Goal: Task Accomplishment & Management: Manage account settings

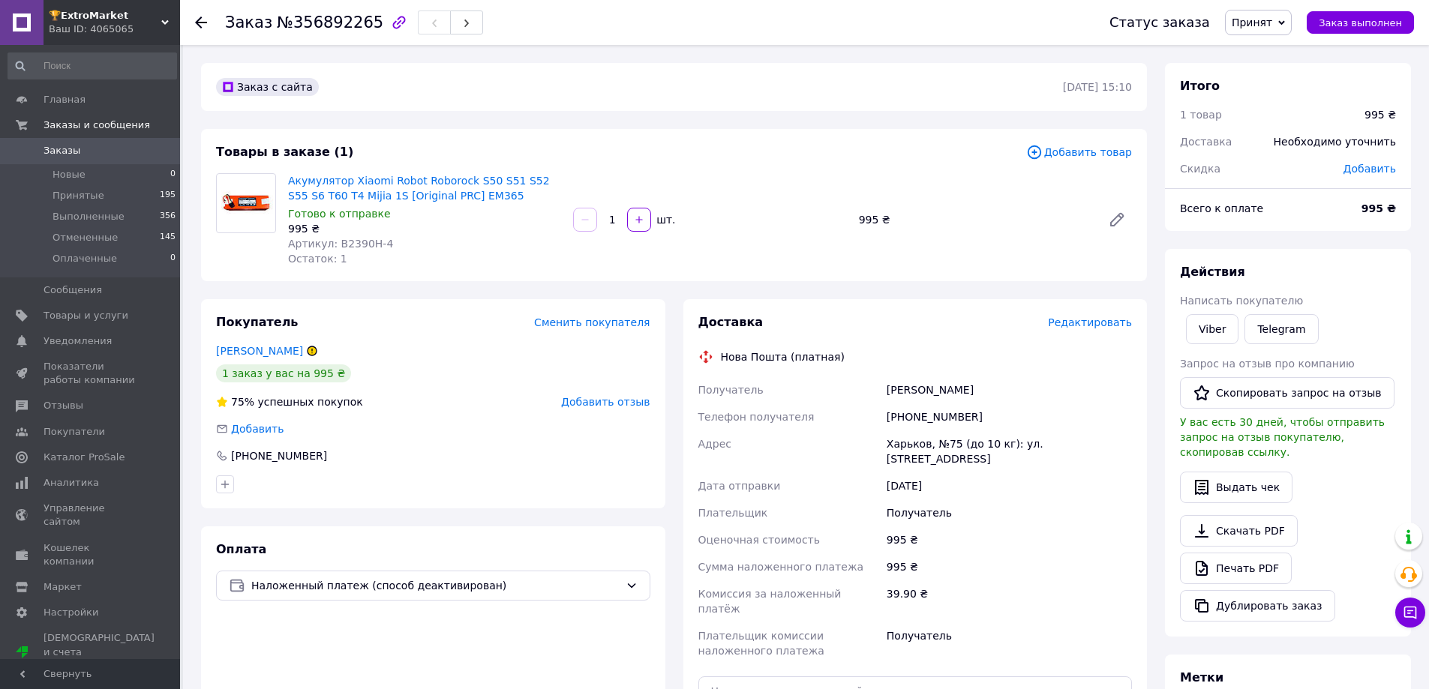
click at [921, 415] on div "[PHONE_NUMBER]" at bounding box center [1009, 417] width 251 height 27
copy div "380677751227"
click at [918, 395] on div "Одрінський Олександр" at bounding box center [1009, 390] width 251 height 27
click at [918, 394] on div "Одрінський Олександр" at bounding box center [1009, 390] width 251 height 27
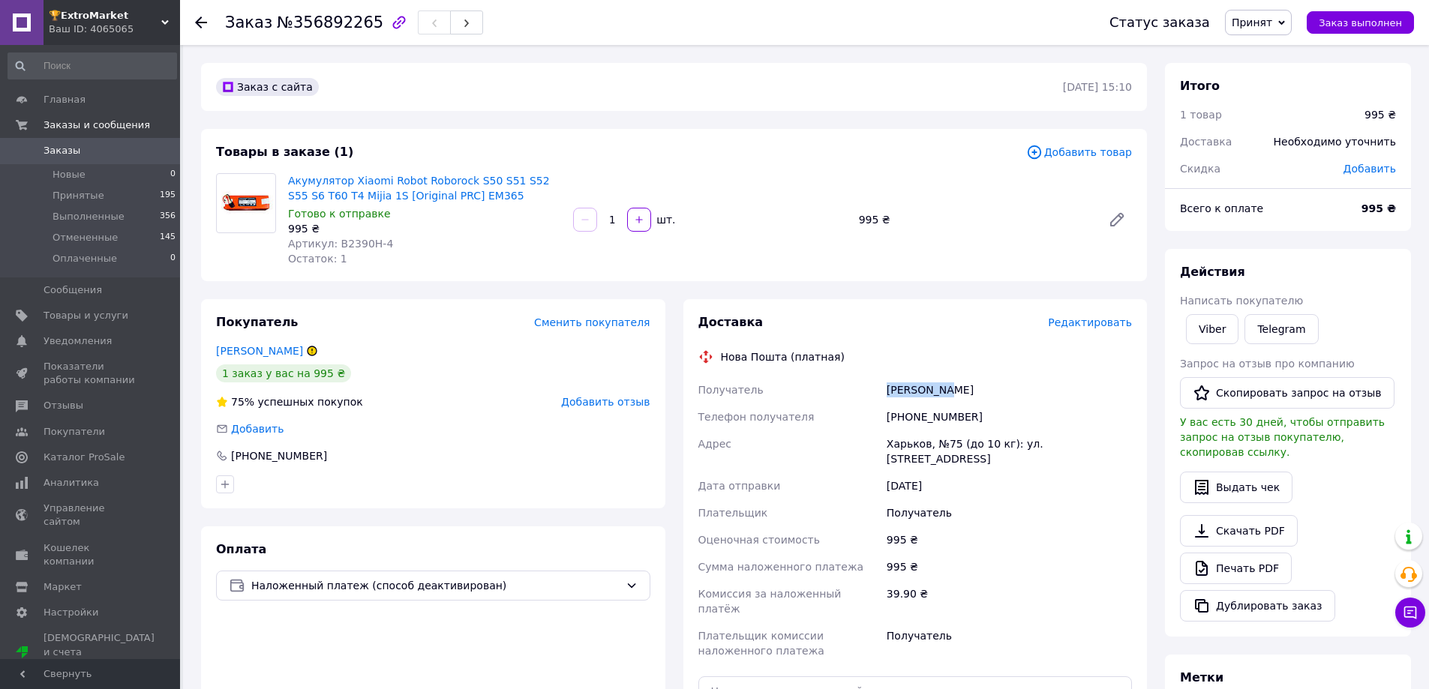
copy div "Одрінський"
click at [972, 392] on div "Одрінський Олександр" at bounding box center [1009, 390] width 251 height 27
copy div "Олександр"
click at [906, 447] on div "Харьков, №75 (до 10 кг): ул. [STREET_ADDRESS]" at bounding box center [1009, 452] width 251 height 42
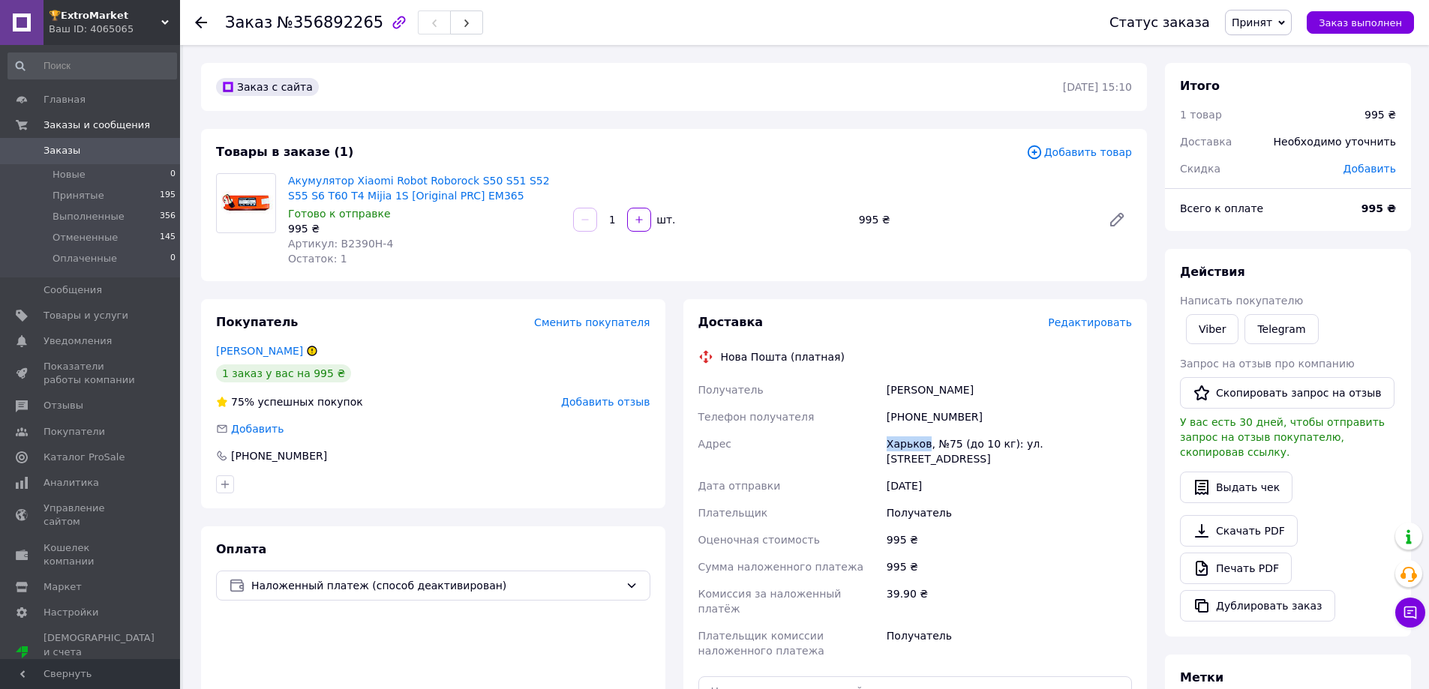
click at [906, 447] on div "Харьков, №75 (до 10 кг): ул. [STREET_ADDRESS]" at bounding box center [1009, 452] width 251 height 42
copy div "Харьков"
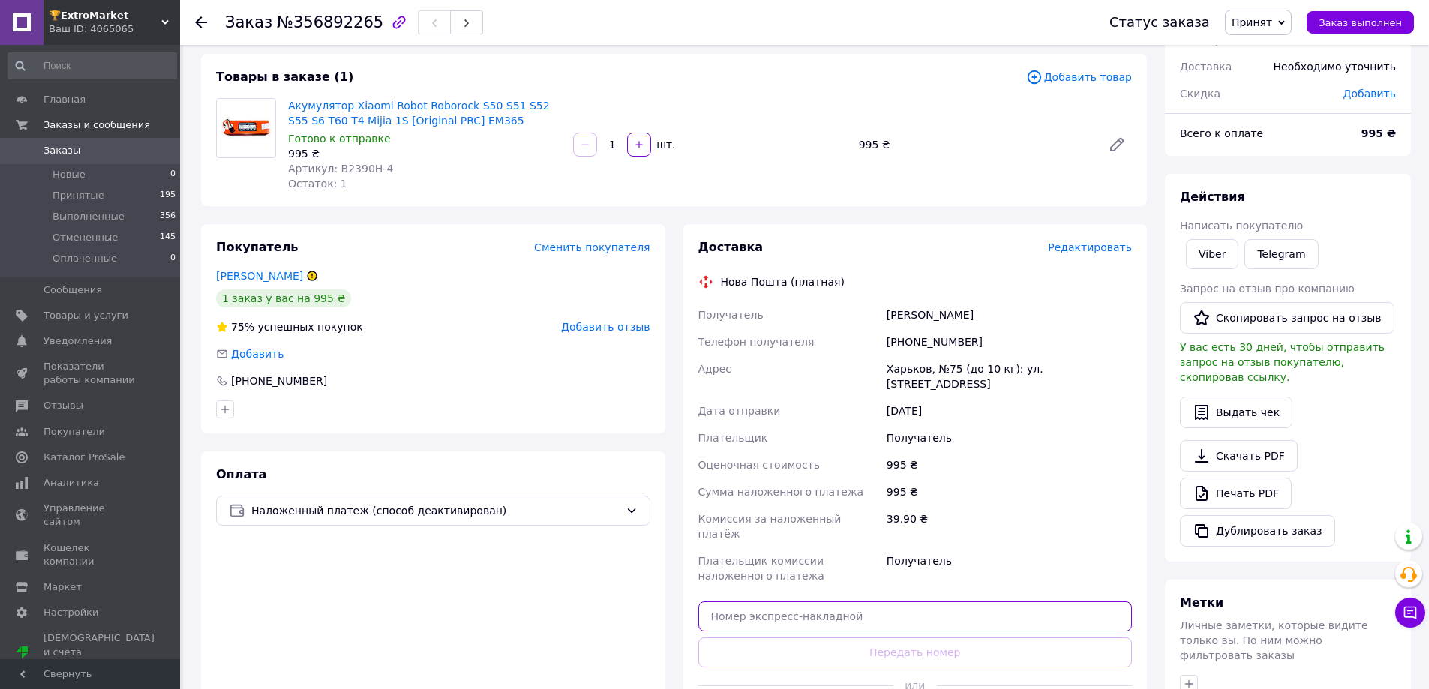
click at [822, 602] on input "text" at bounding box center [915, 617] width 434 height 30
paste input "20451225163068"
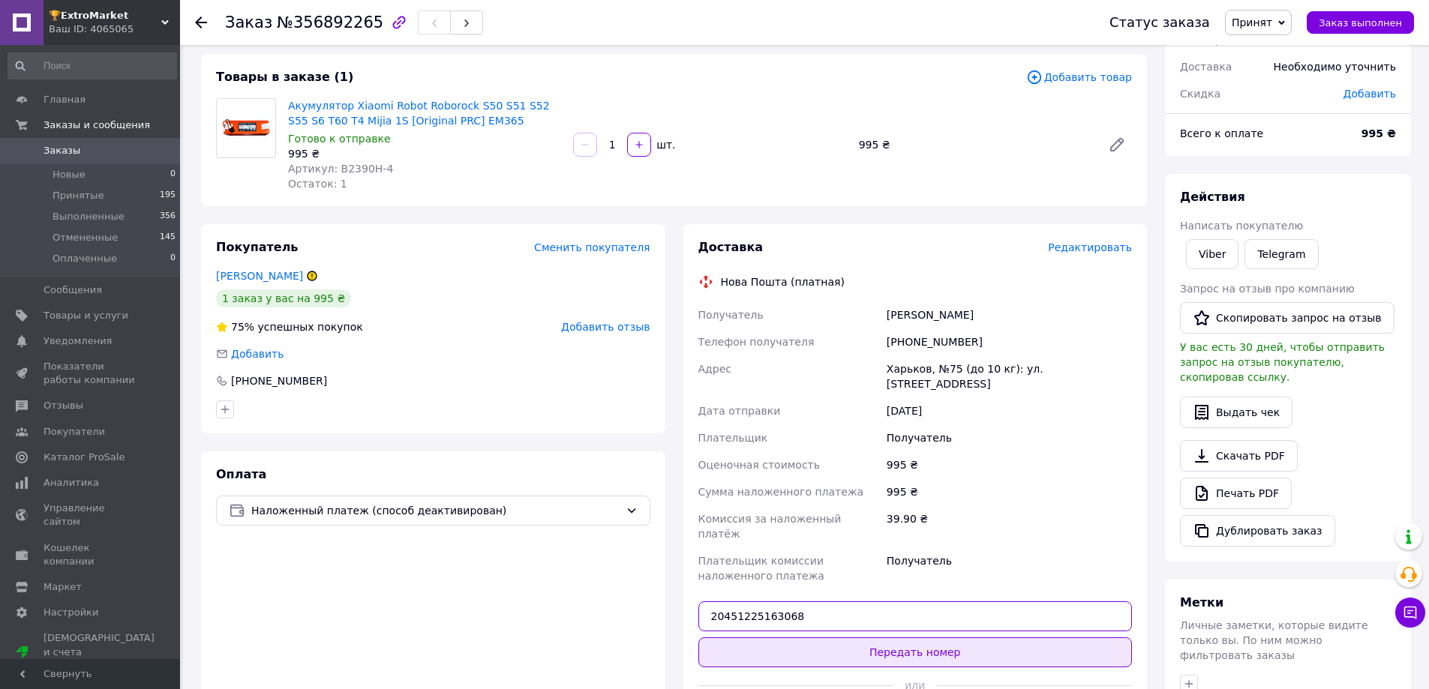
type input "20451225163068"
click at [852, 638] on button "Передать номер" at bounding box center [915, 653] width 434 height 30
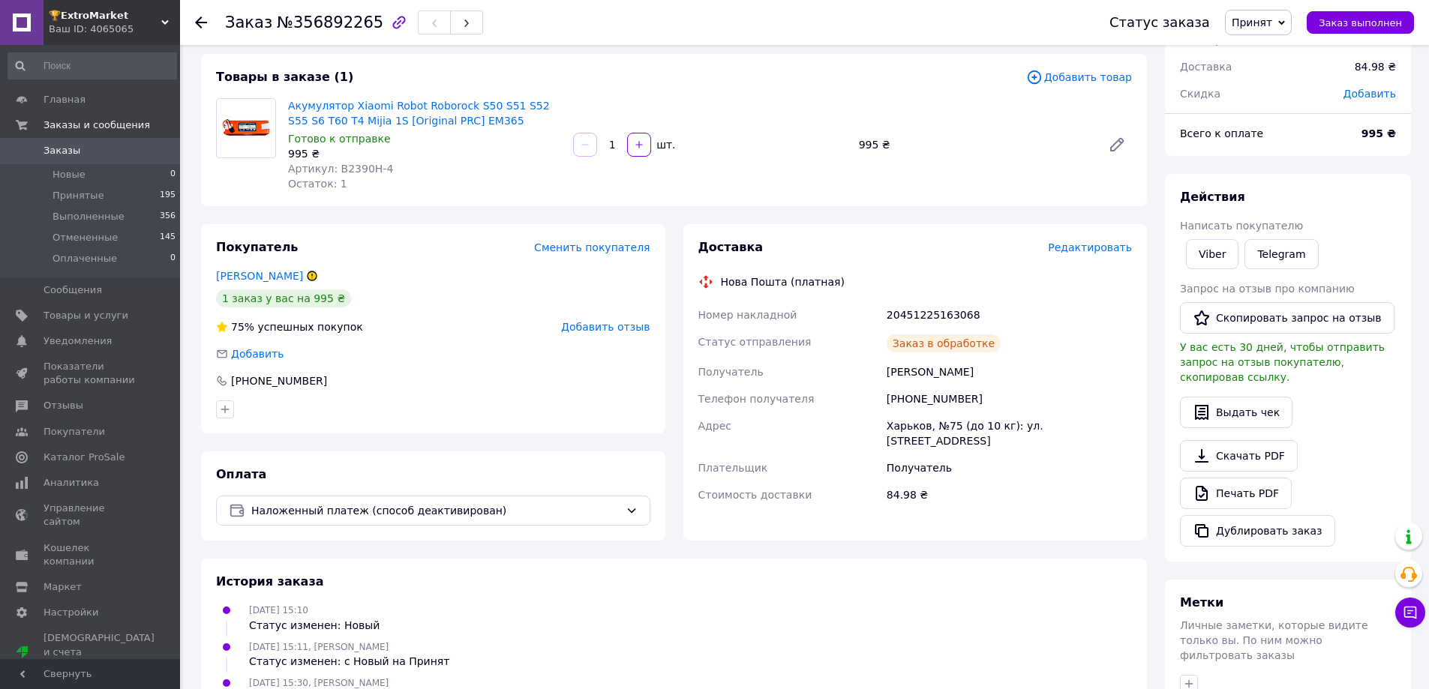
scroll to position [299, 0]
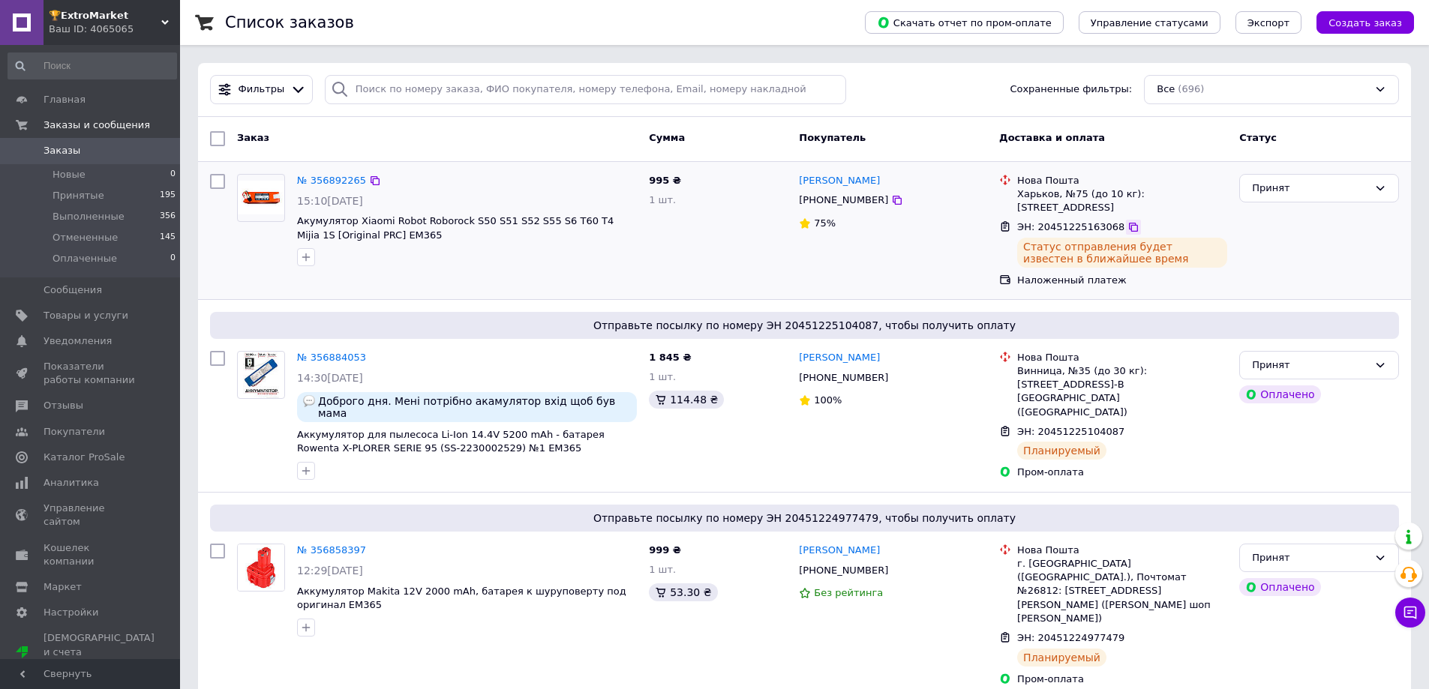
click at [1126, 220] on div at bounding box center [1133, 227] width 15 height 15
click at [1128, 221] on icon at bounding box center [1134, 227] width 12 height 12
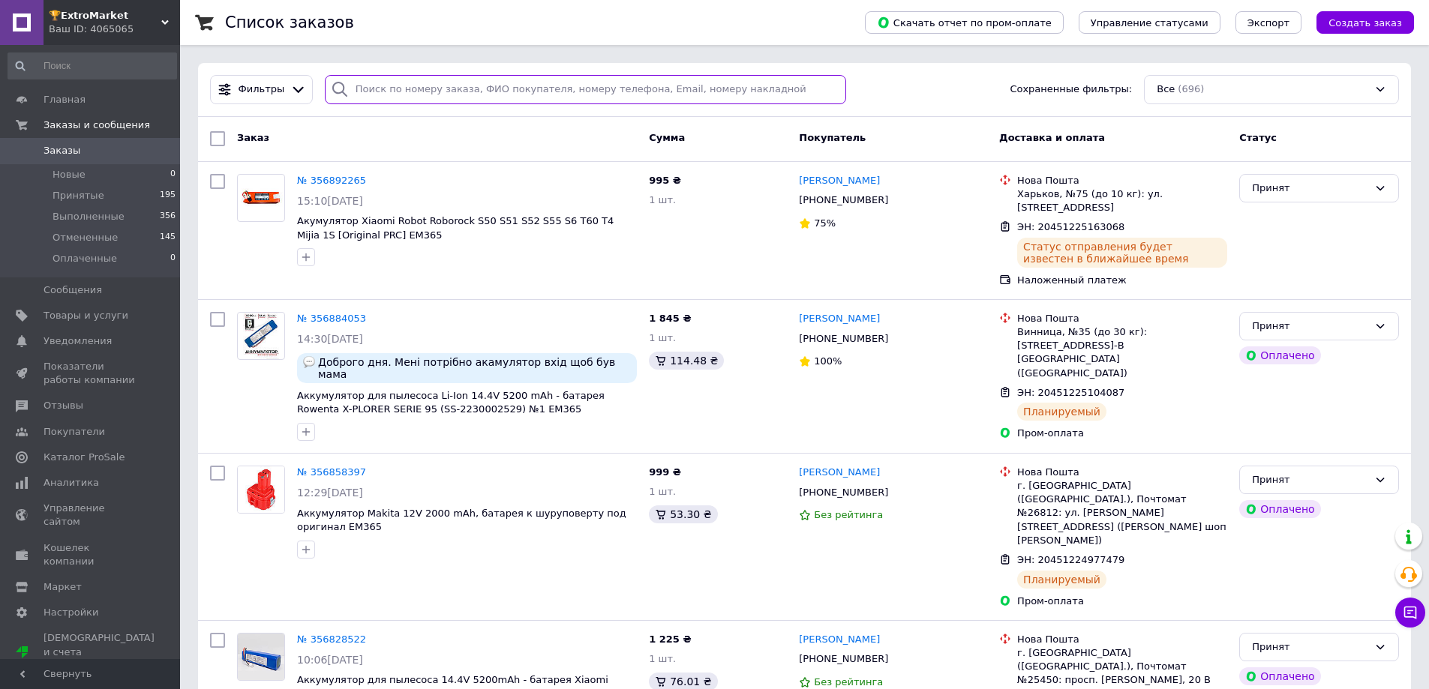
click at [612, 81] on input "search" at bounding box center [586, 89] width 522 height 29
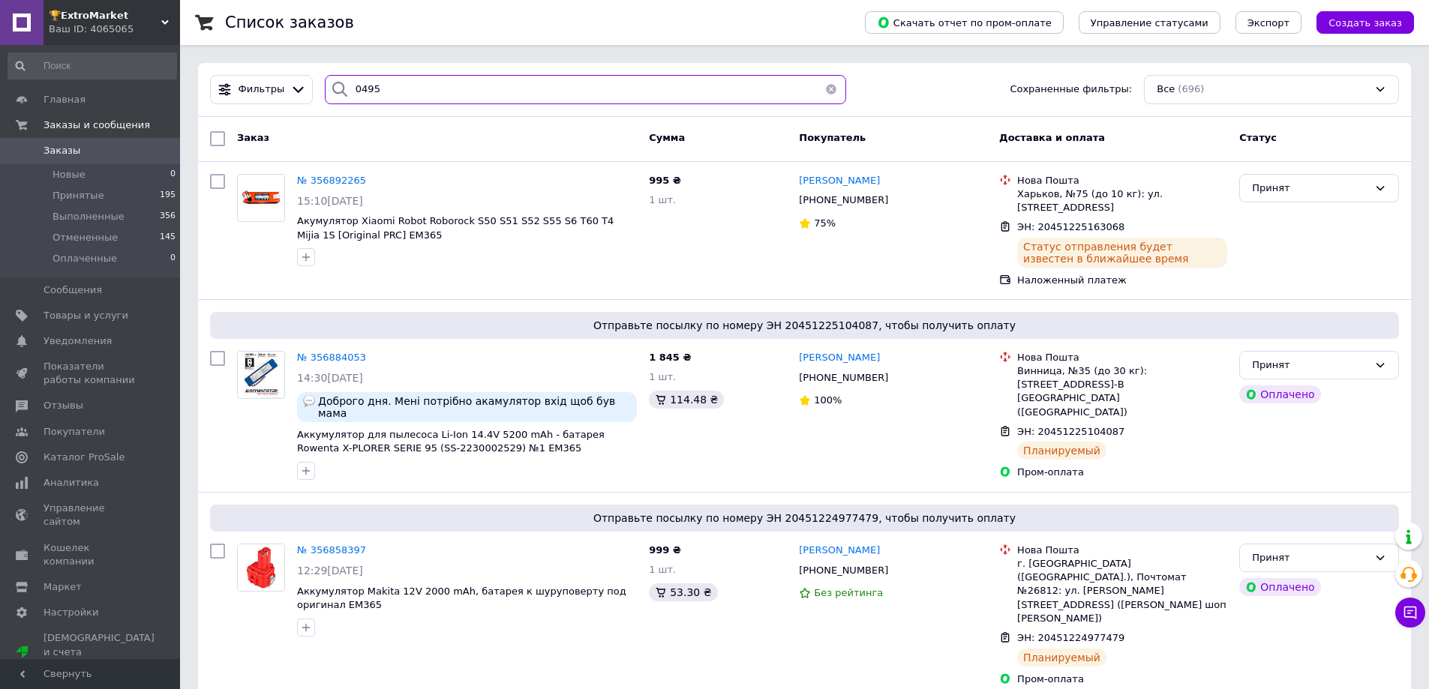
type input "0495"
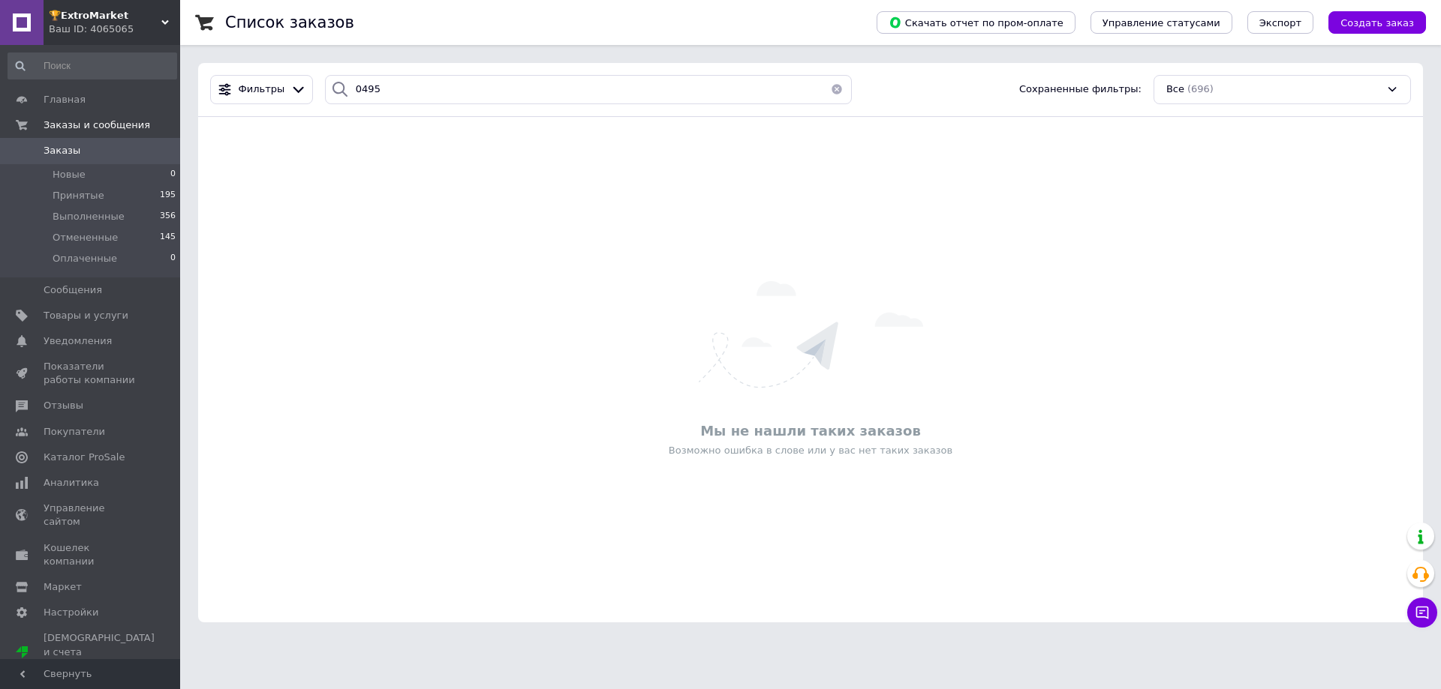
click at [128, 157] on span "Заказы" at bounding box center [91, 151] width 95 height 14
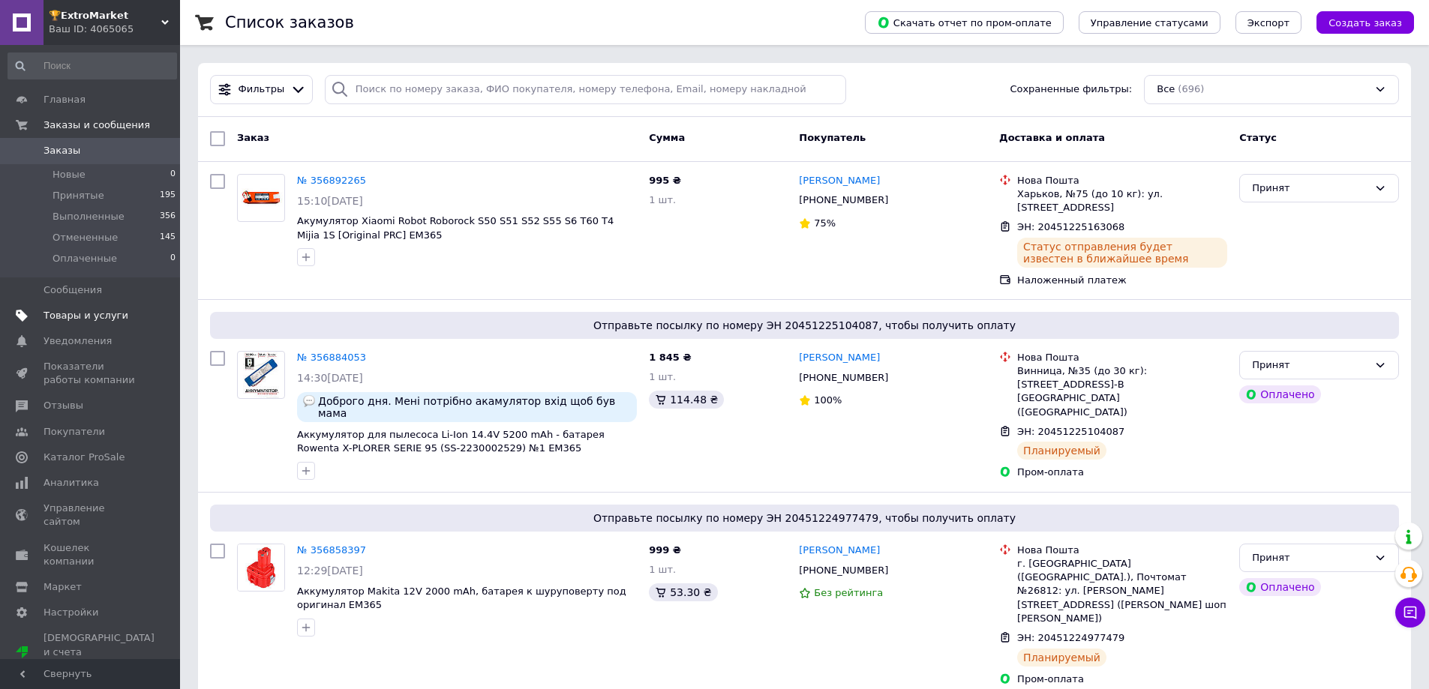
click at [91, 314] on span "Товары и услуги" at bounding box center [86, 316] width 85 height 14
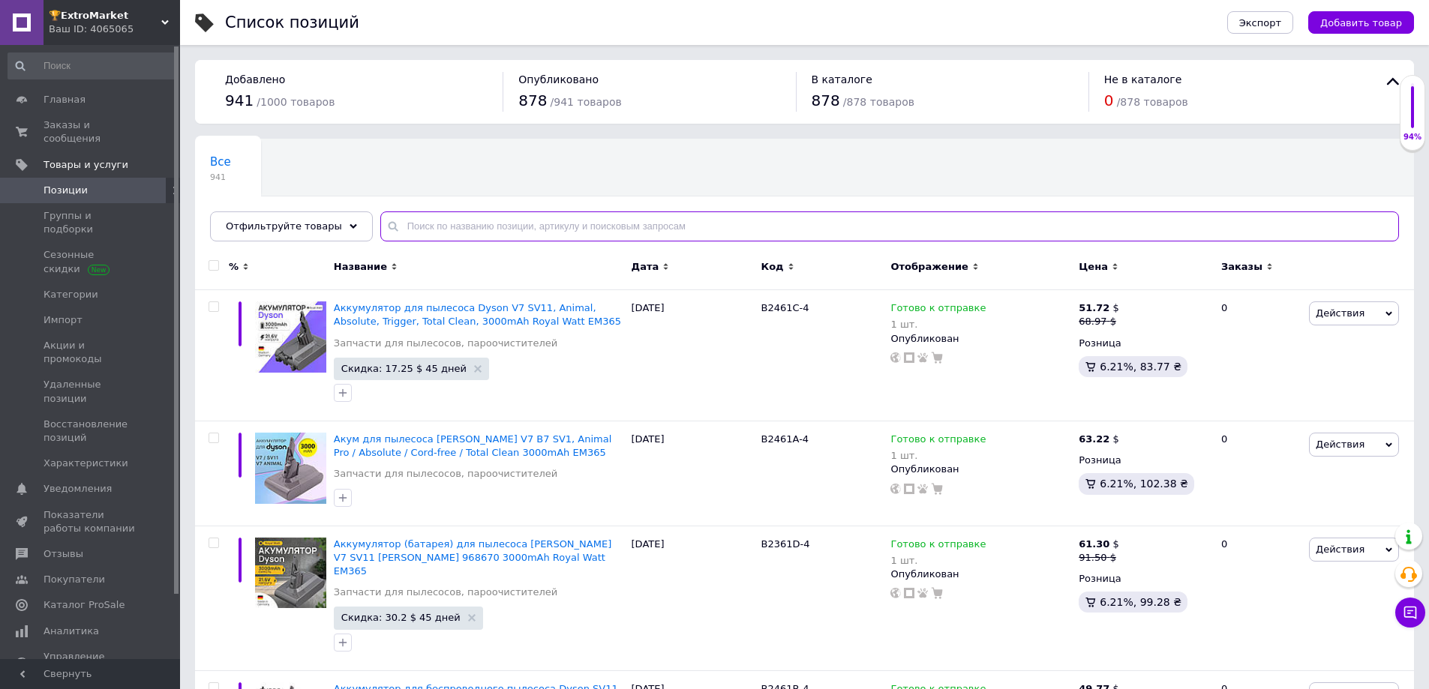
click at [557, 218] on input "text" at bounding box center [889, 227] width 1019 height 30
type input "7775"
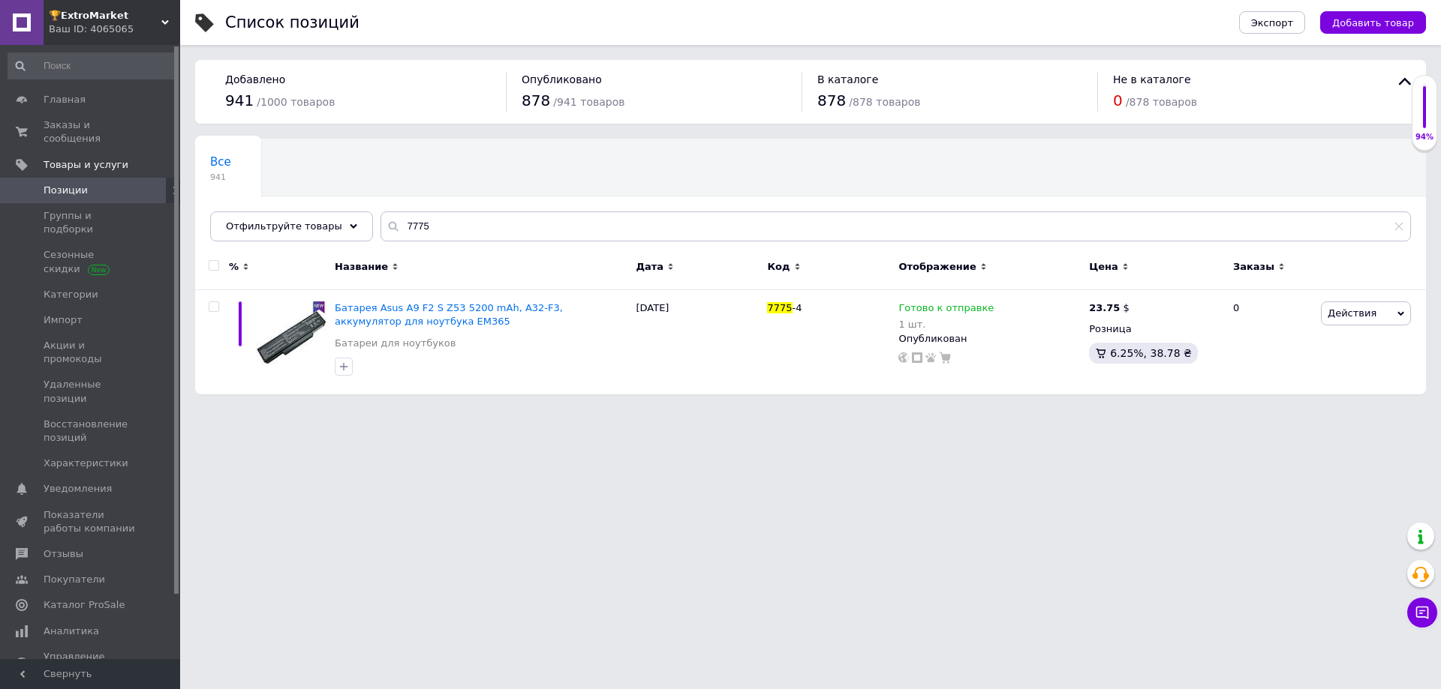
click at [742, 410] on html "🏆𝗘𝘅𝘁𝗿𝗼𝗠𝗮𝗿𝗸𝗲𝘁 Ваш ID: 4065065 Сайт 🏆𝗘𝘅𝘁𝗿𝗼𝗠𝗮𝗿𝗸𝗲𝘁 Кабинет покупателя Проверить сос…" at bounding box center [720, 205] width 1441 height 410
drag, startPoint x: 498, startPoint y: 300, endPoint x: 528, endPoint y: 306, distance: 30.6
click at [528, 306] on div "Батарея Asus A9 F2 S Z53 5200 mAh, A32-F3, аккумулятор для ноутбука EM365 Батар…" at bounding box center [481, 342] width 301 height 104
copy span "A32-F3"
click at [83, 119] on span "Заказы и сообщения" at bounding box center [91, 132] width 95 height 27
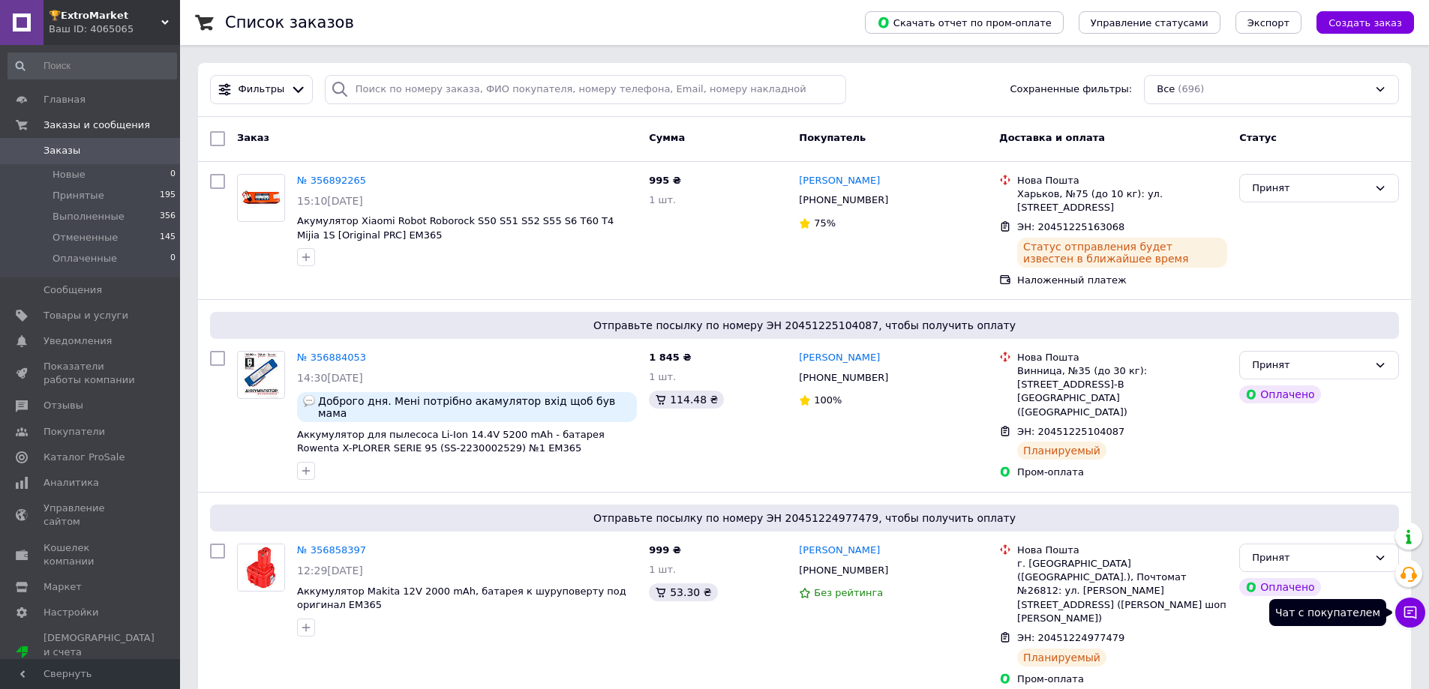
click at [1409, 602] on button "Чат с покупателем" at bounding box center [1410, 613] width 30 height 30
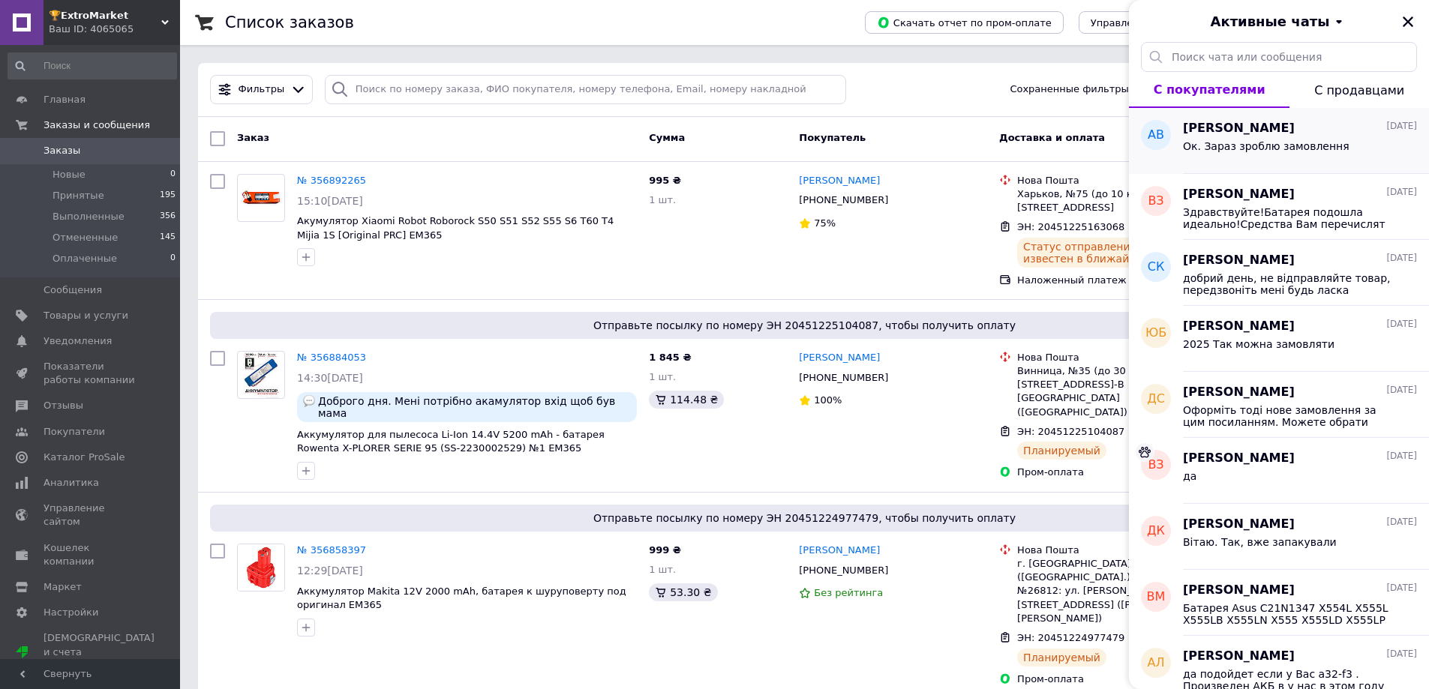
click at [1294, 146] on span "Ок. Зараз зроблю замовлення" at bounding box center [1266, 146] width 167 height 12
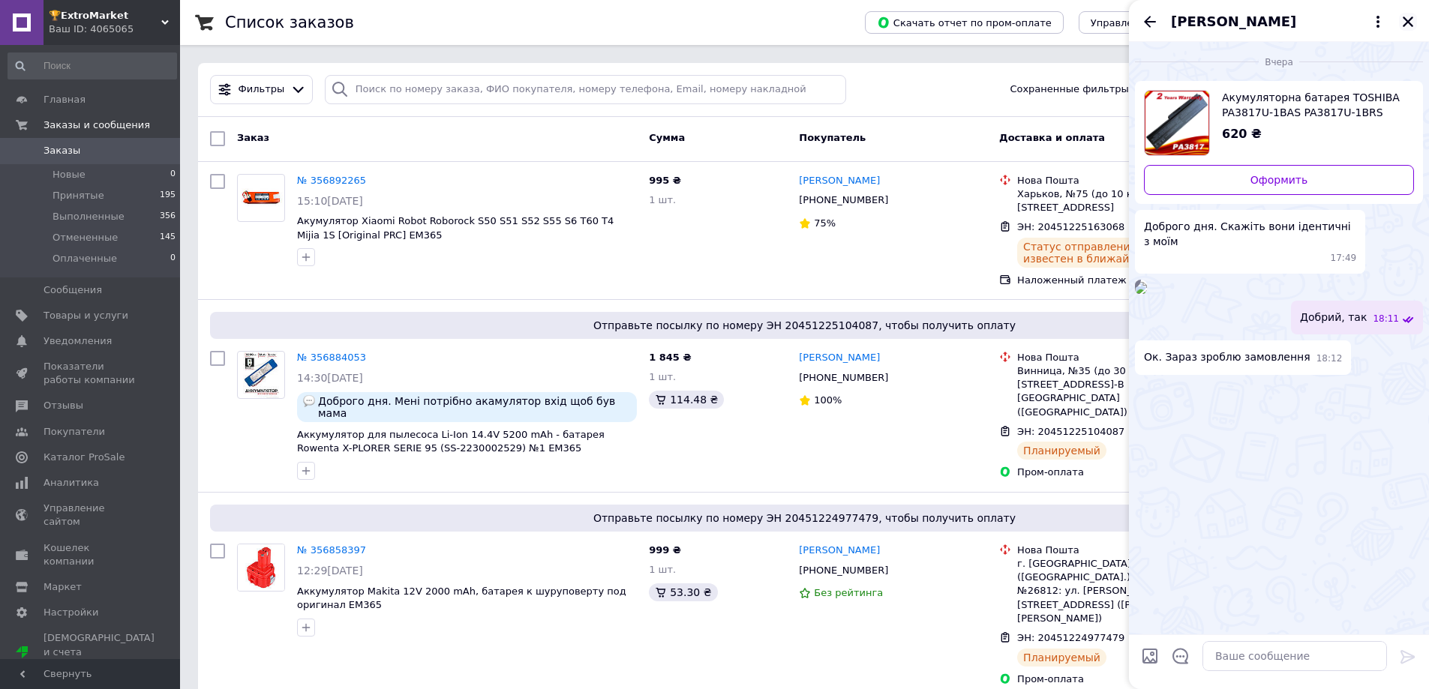
click at [1409, 20] on icon "Закрыть" at bounding box center [1408, 22] width 14 height 14
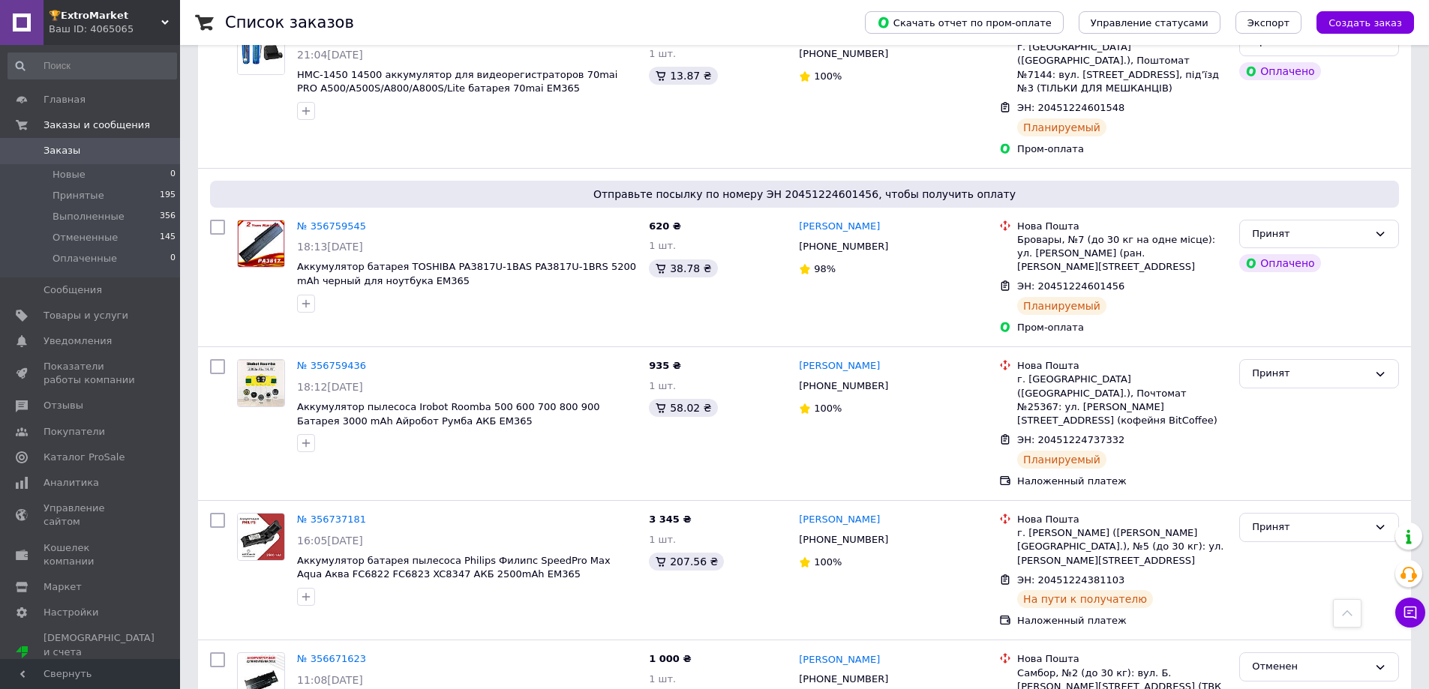
scroll to position [1125, 0]
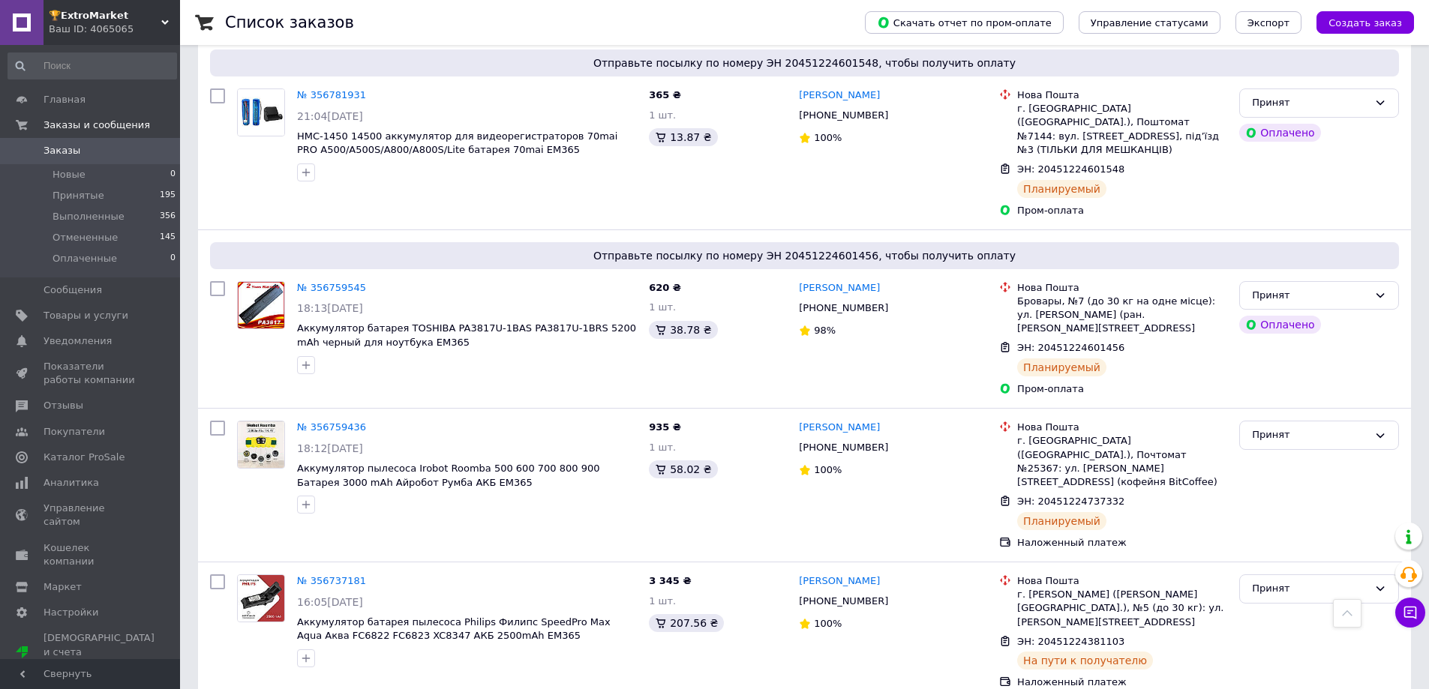
click at [87, 148] on span "Заказы" at bounding box center [91, 151] width 95 height 14
